Goal: Information Seeking & Learning: Learn about a topic

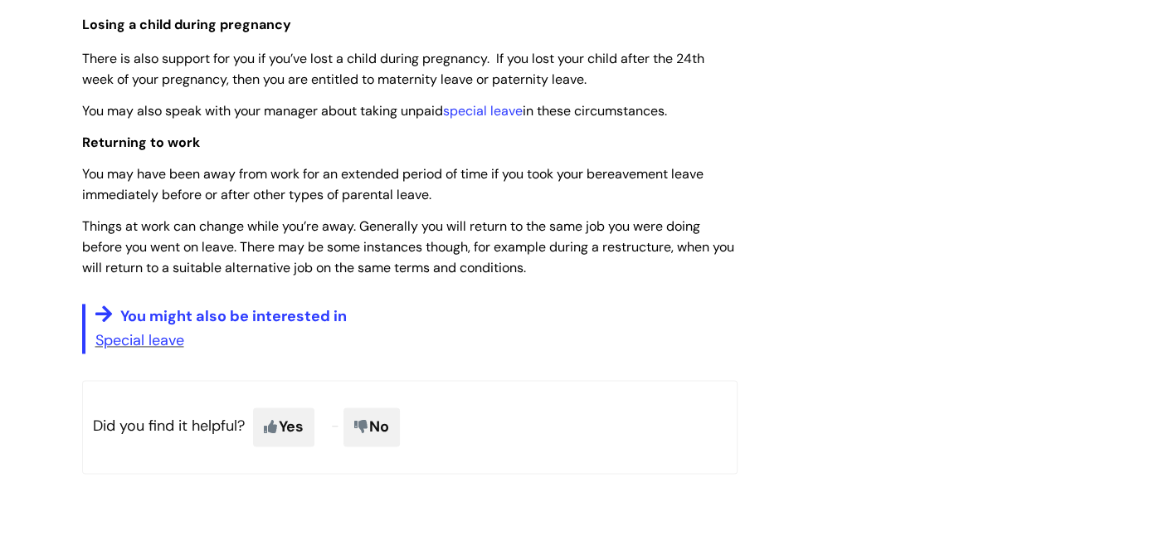
scroll to position [1454, 0]
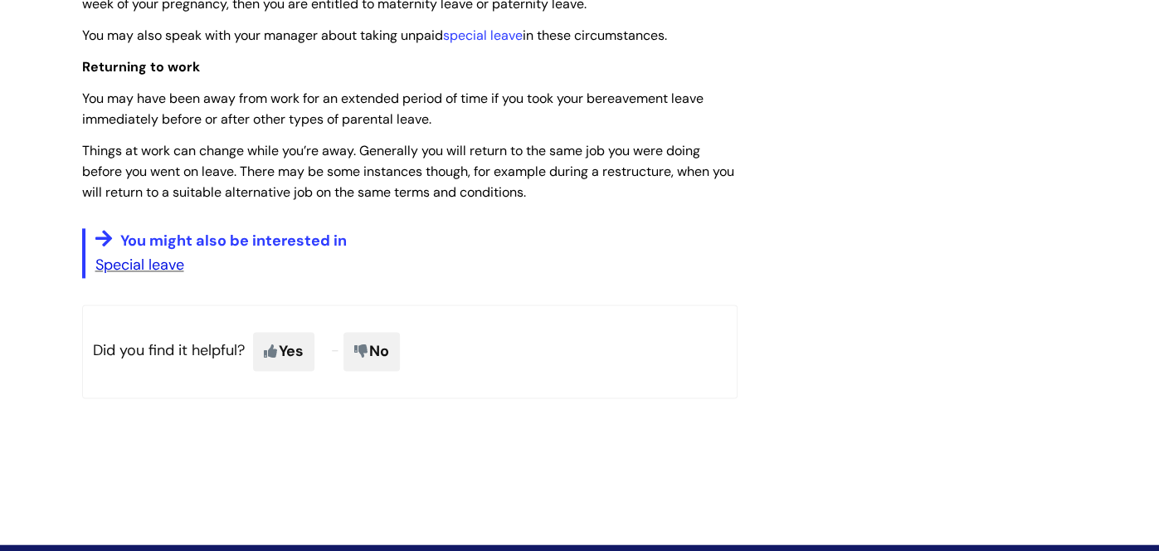
click at [150, 263] on link "Special leave" at bounding box center [139, 265] width 89 height 20
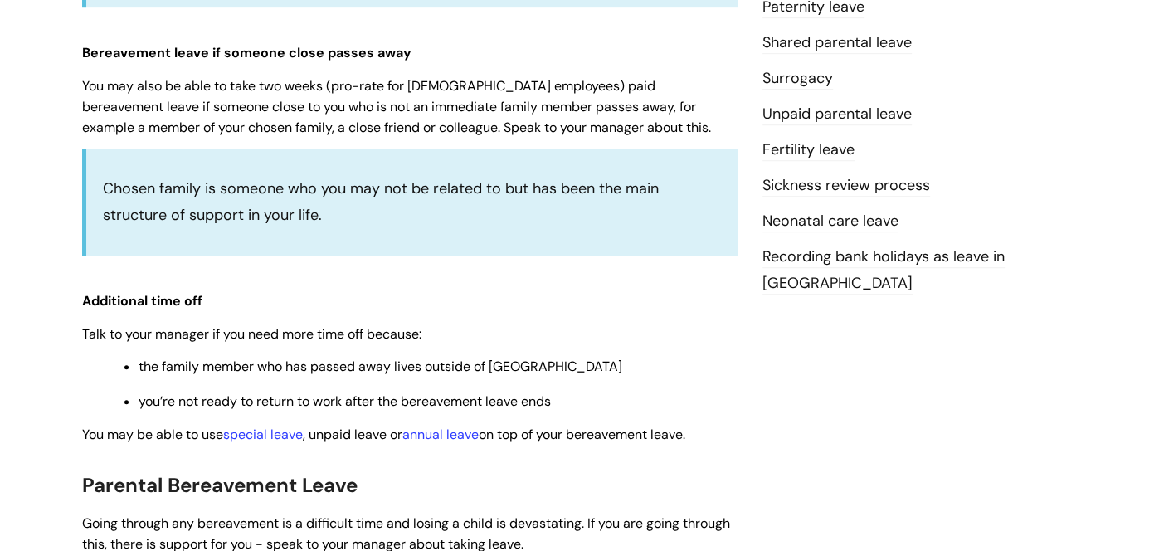
scroll to position [669, 0]
